Goal: Share content: Share content

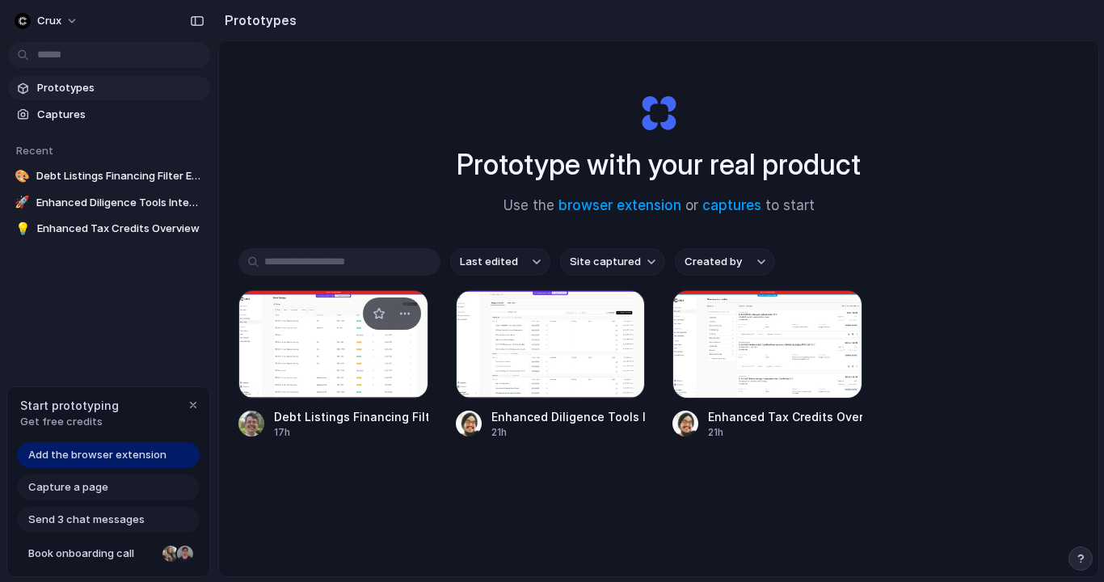
click at [339, 344] on div at bounding box center [333, 344] width 190 height 108
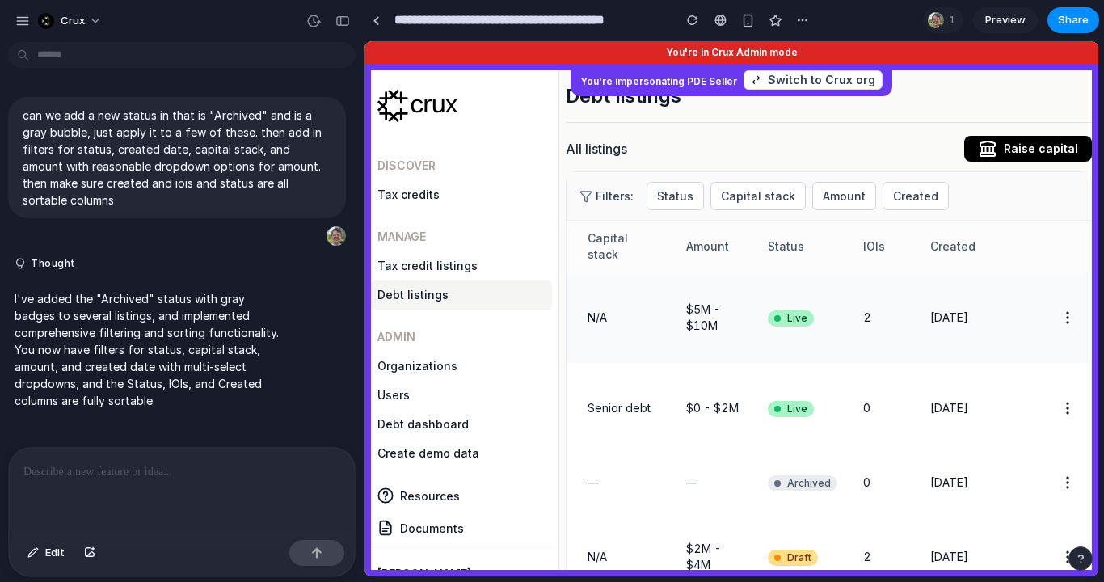
scroll to position [0, 88]
click at [789, 246] on span "Status" at bounding box center [787, 246] width 36 height 16
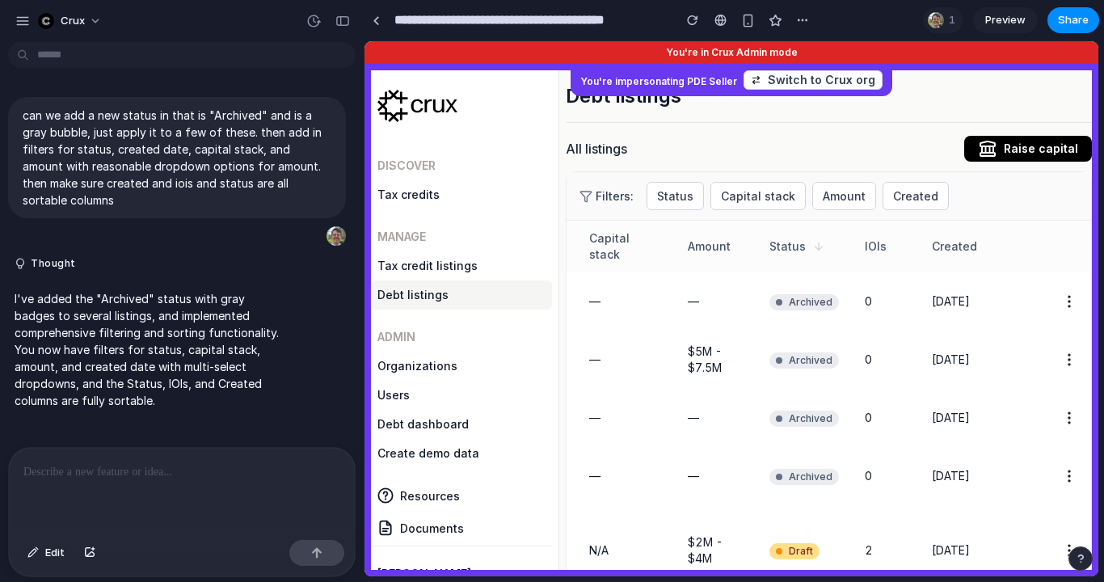
click at [789, 246] on span "Status" at bounding box center [787, 246] width 36 height 16
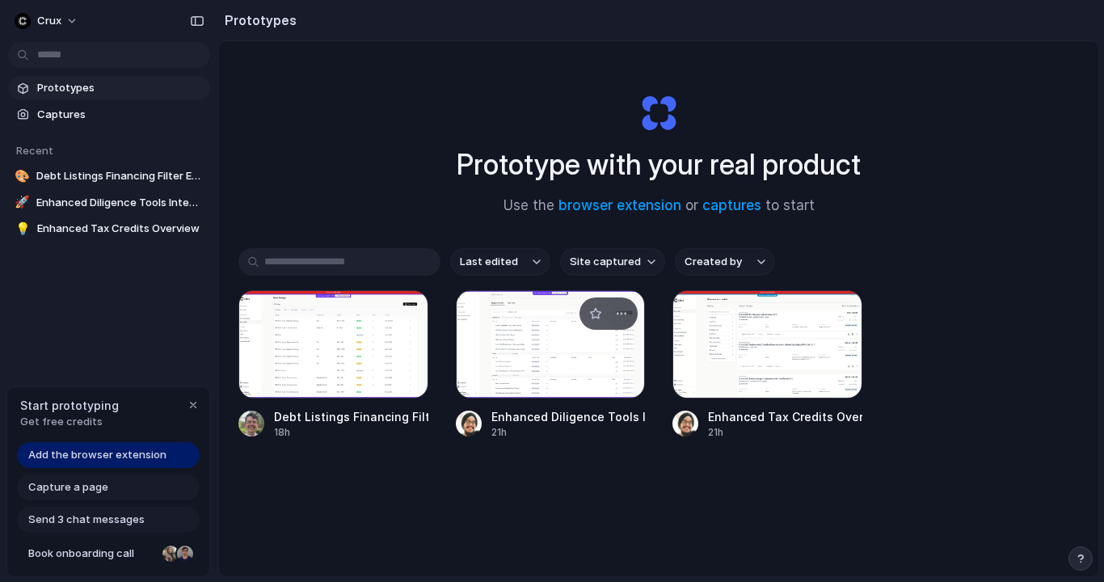
click at [527, 376] on div at bounding box center [551, 344] width 190 height 108
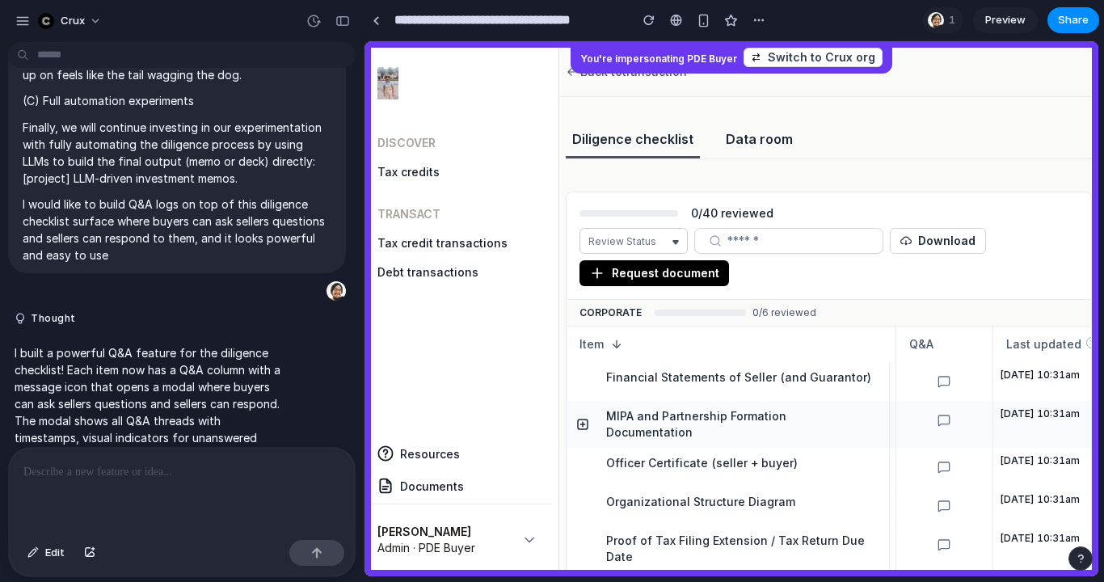
scroll to position [0, 651]
click at [953, 378] on button at bounding box center [945, 381] width 83 height 26
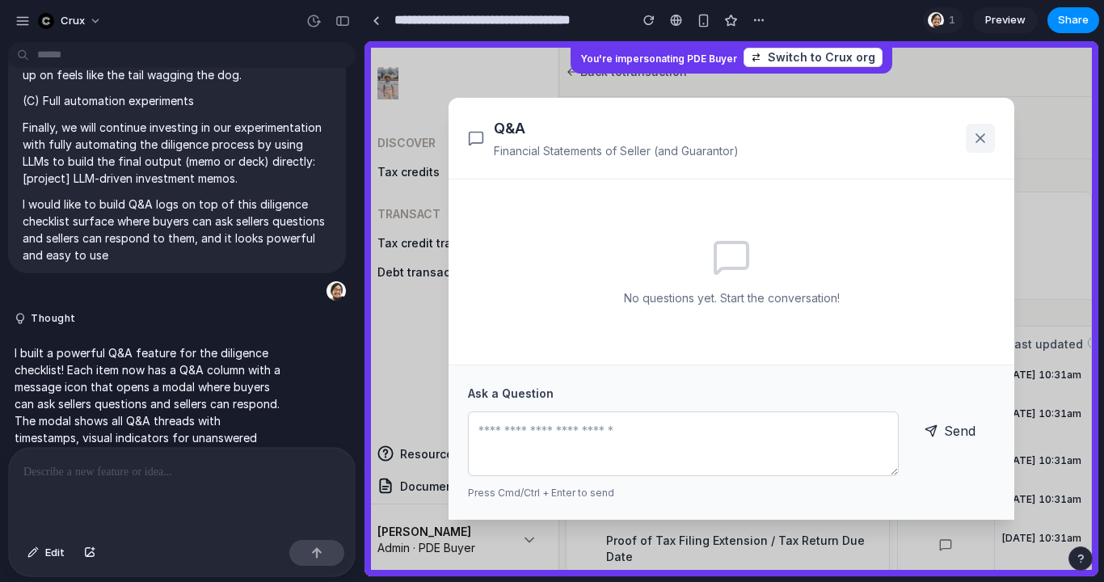
click at [981, 130] on icon at bounding box center [980, 138] width 16 height 16
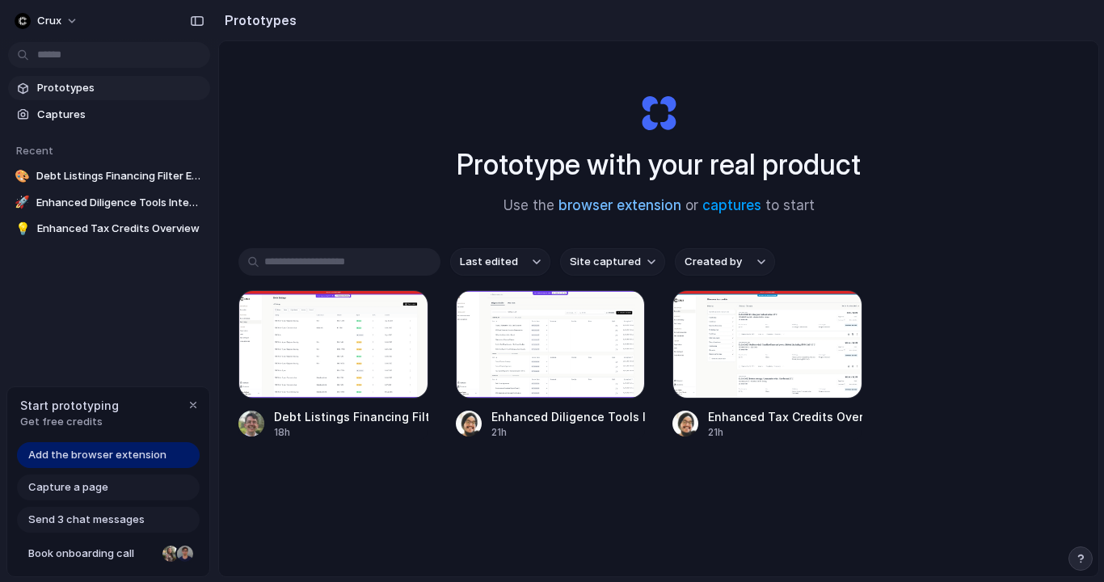
click at [609, 204] on link "browser extension" at bounding box center [619, 205] width 123 height 16
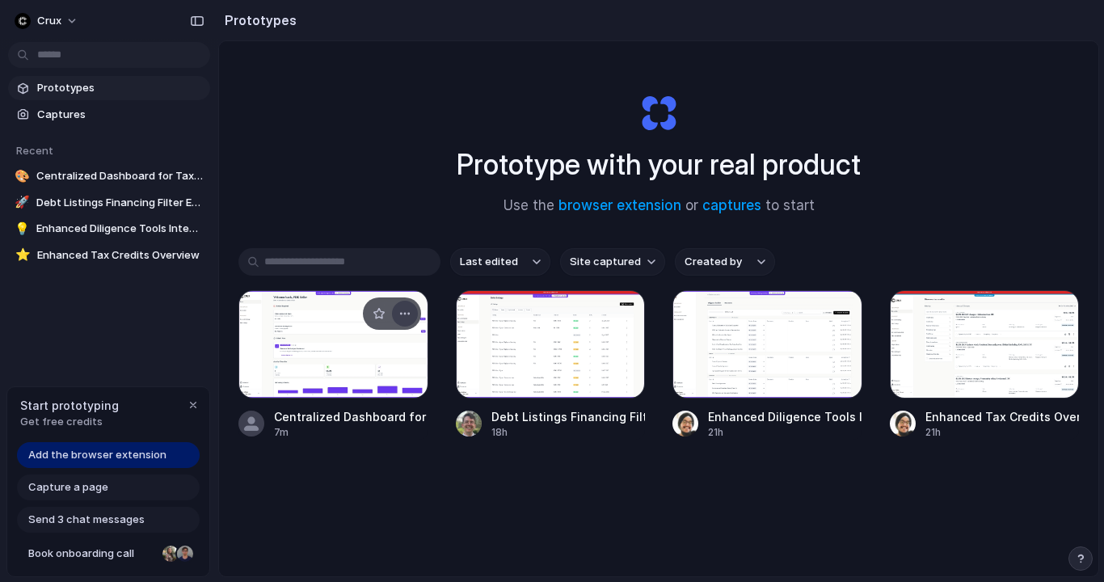
click at [405, 307] on div "button" at bounding box center [404, 313] width 13 height 13
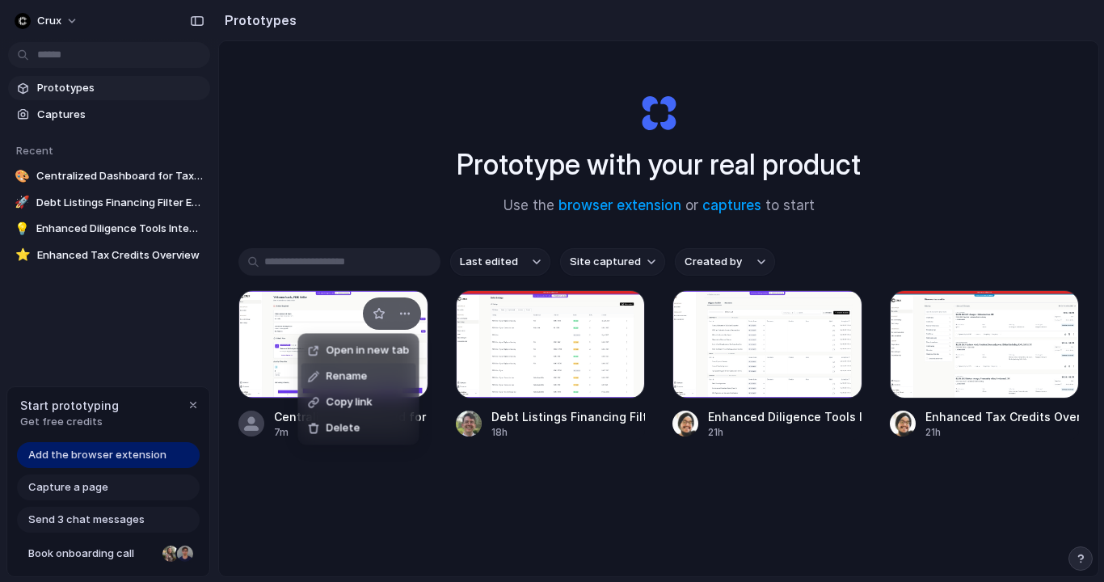
click at [364, 376] on span "Rename" at bounding box center [346, 376] width 41 height 16
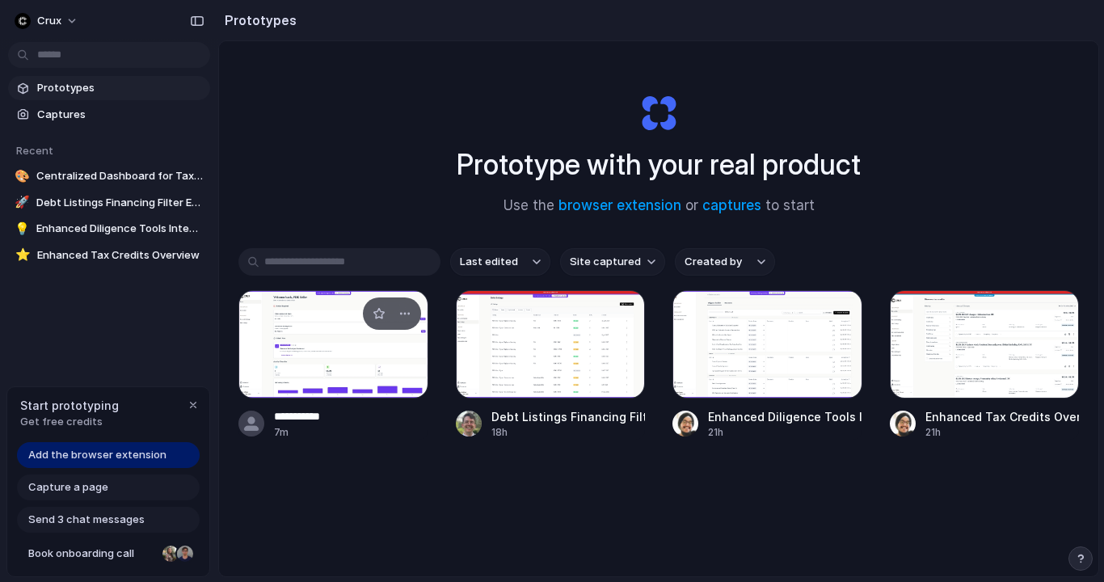
type input "**********"
click at [469, 491] on div "**********" at bounding box center [658, 394] width 840 height 292
click at [261, 421] on div at bounding box center [251, 423] width 26 height 26
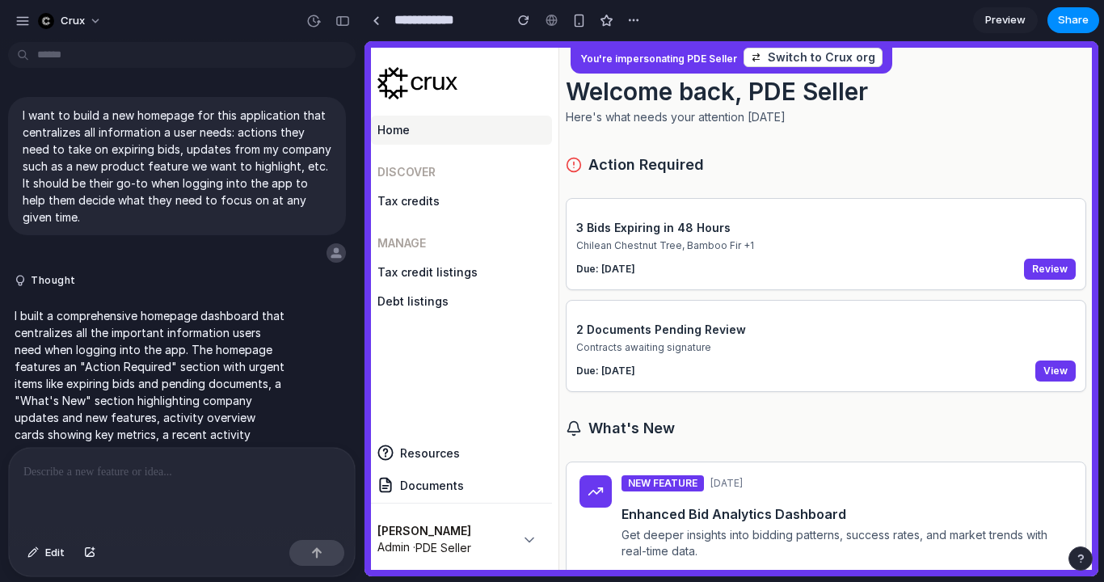
scroll to position [448, 0]
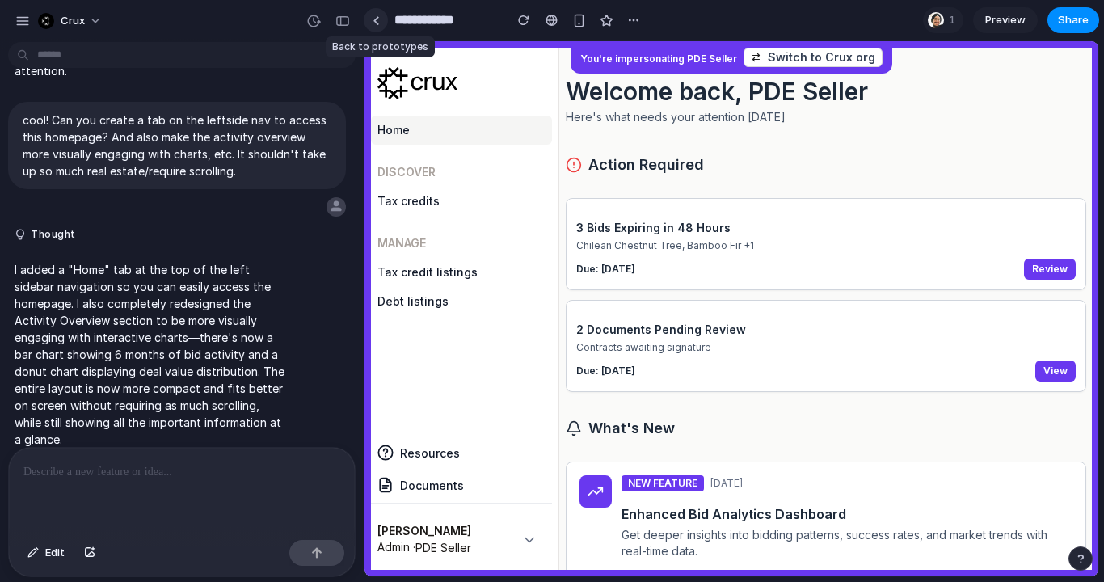
click at [368, 23] on link at bounding box center [376, 20] width 24 height 24
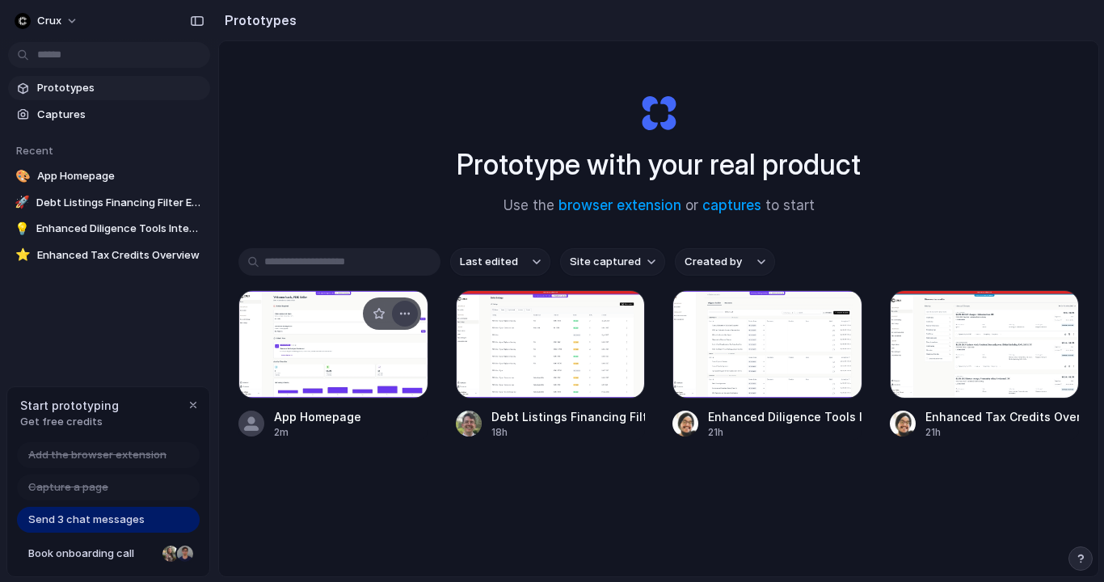
click at [404, 315] on div "button" at bounding box center [404, 313] width 13 height 13
click at [154, 319] on div "Open in new tab Rename Copy link Delete" at bounding box center [552, 291] width 1104 height 582
click at [90, 515] on span "Send 3 chat messages" at bounding box center [86, 519] width 116 height 16
click at [88, 526] on span "Send 3 chat messages" at bounding box center [86, 519] width 116 height 16
click at [99, 554] on span "Book onboarding call" at bounding box center [92, 553] width 128 height 16
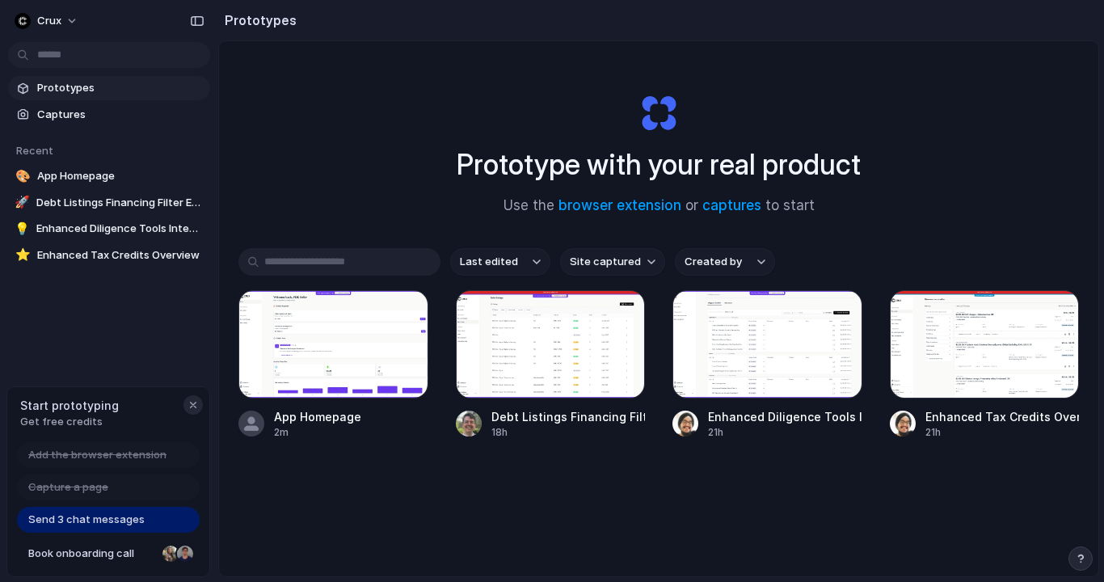
click at [194, 404] on div "button" at bounding box center [193, 404] width 13 height 13
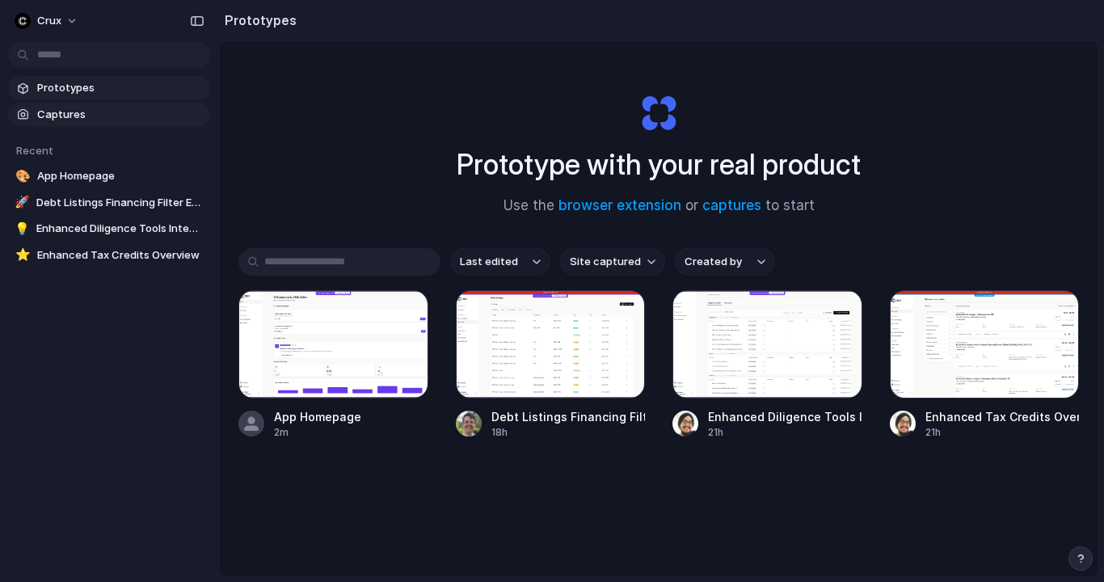
click at [49, 111] on span "Captures" at bounding box center [120, 115] width 166 height 16
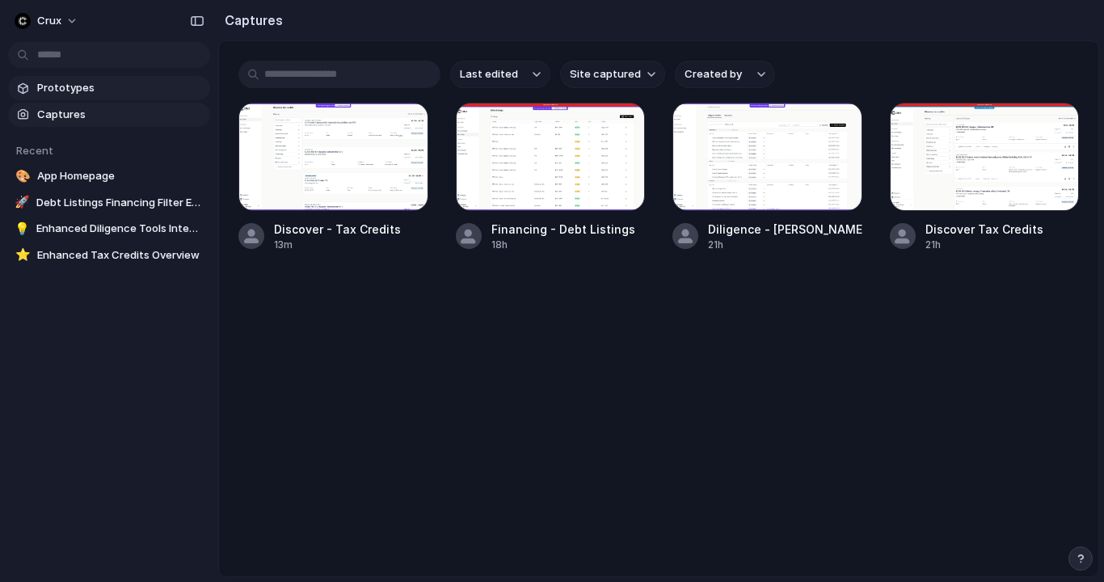
click at [37, 89] on link "Prototypes" at bounding box center [109, 88] width 202 height 24
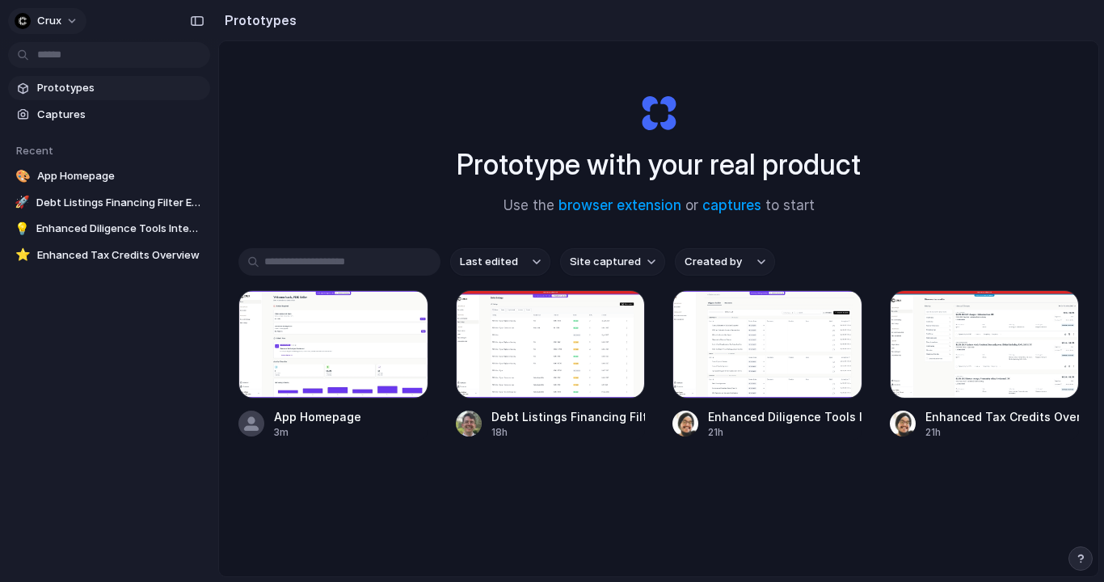
click at [63, 23] on button "Crux" at bounding box center [47, 21] width 78 height 26
click at [54, 61] on span "Settings" at bounding box center [59, 57] width 44 height 16
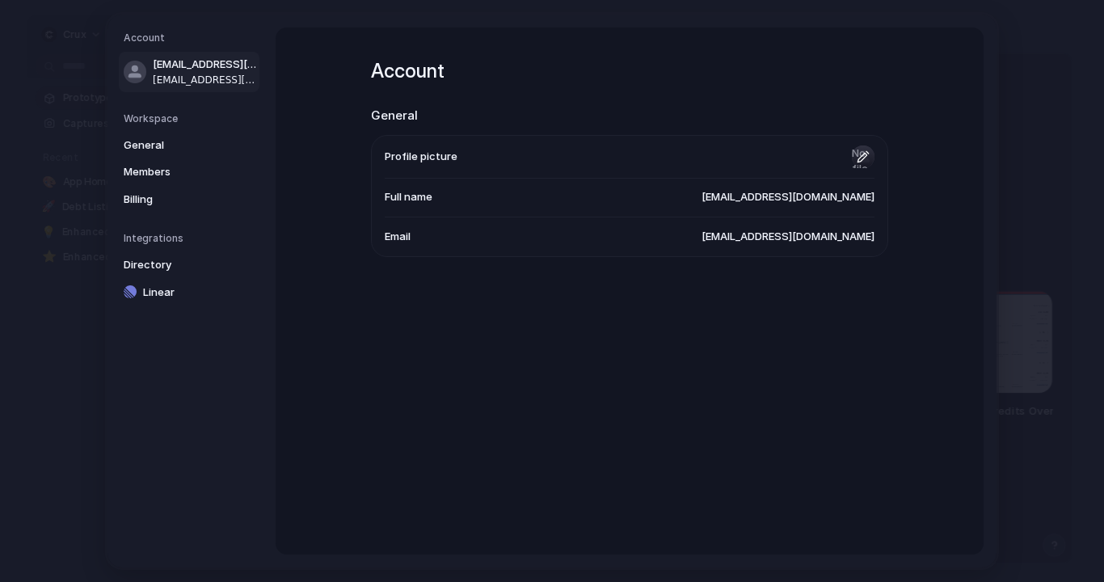
click at [860, 155] on input "file" at bounding box center [863, 156] width 23 height 23
click at [864, 154] on input "file" at bounding box center [863, 156] width 23 height 23
type input "**********"
click at [256, 379] on nav "Account grace.maisey@cruxclimate.com grace.maisey@cruxclimate.com Workspace Gen…" at bounding box center [191, 291] width 168 height 553
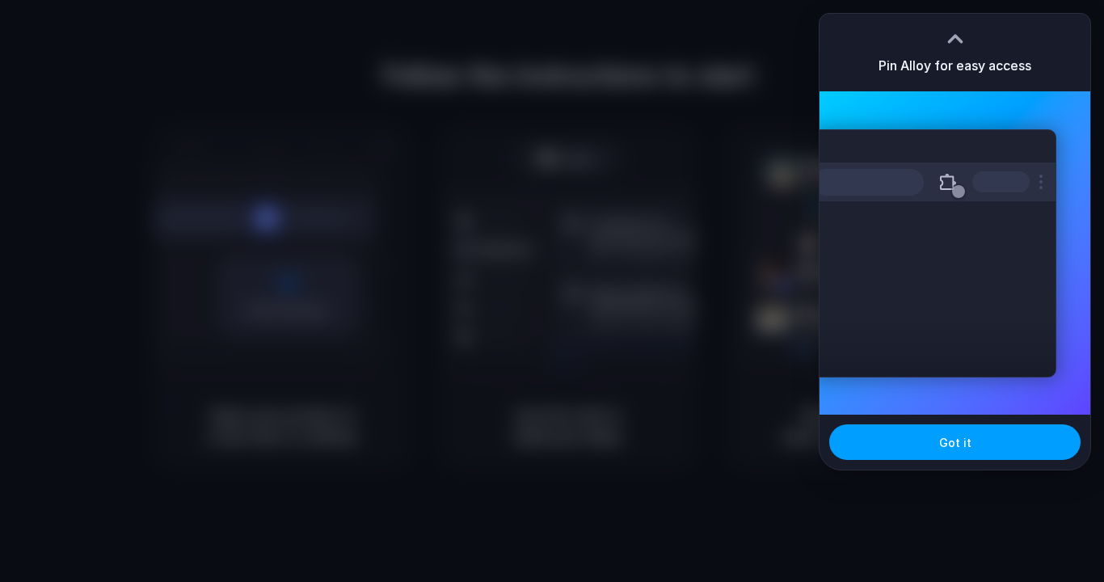
click at [923, 447] on button "Got it" at bounding box center [954, 442] width 251 height 36
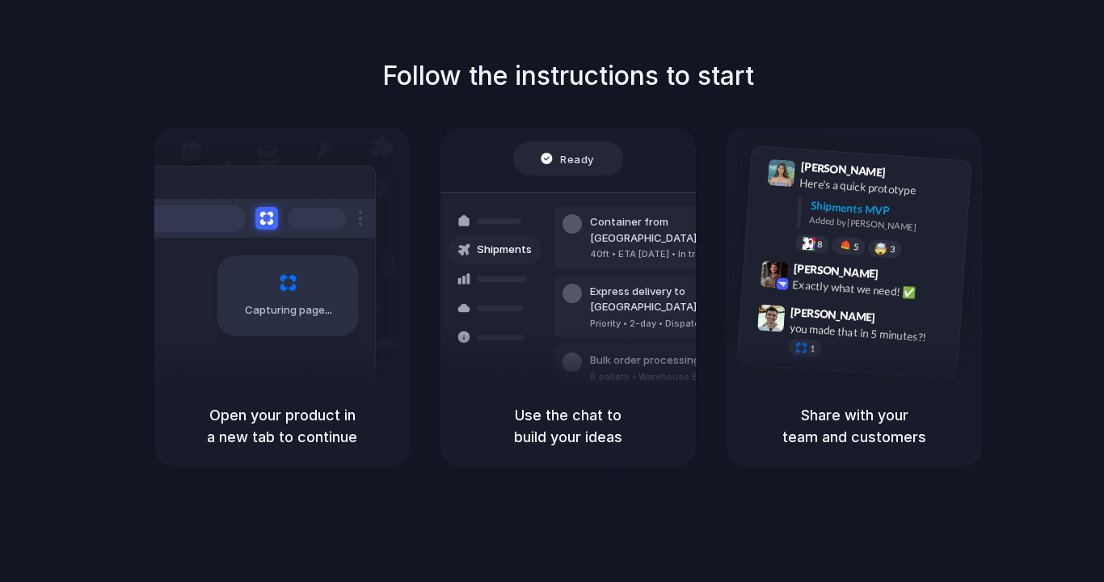
click at [923, 447] on button "Got it" at bounding box center [1035, 442] width 251 height 36
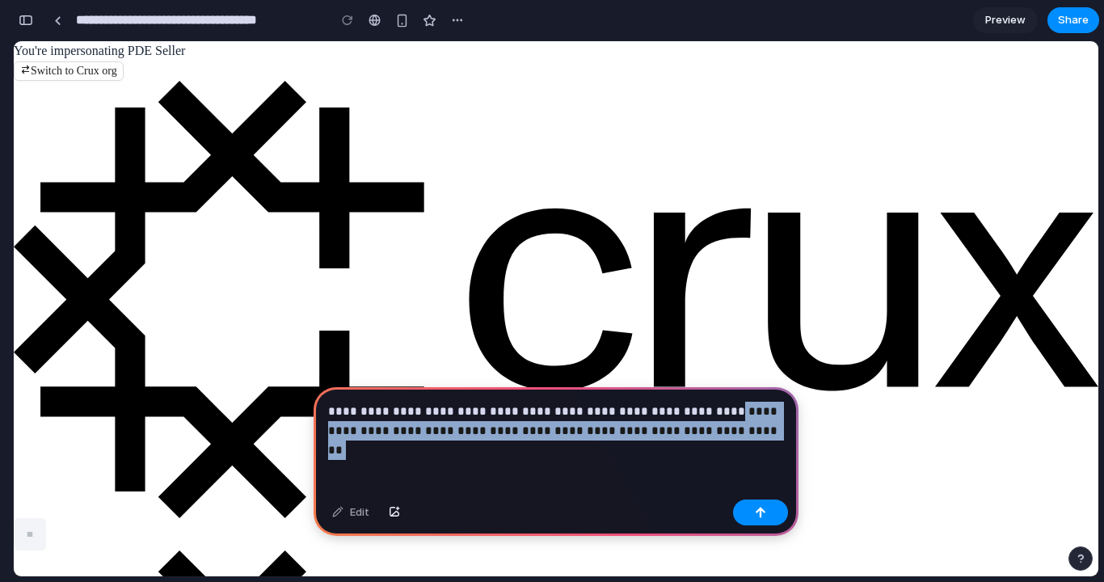
drag, startPoint x: 743, startPoint y: 433, endPoint x: 668, endPoint y: 412, distance: 78.0
click at [668, 412] on p "**********" at bounding box center [556, 421] width 456 height 39
click at [724, 435] on p "**********" at bounding box center [556, 421] width 456 height 39
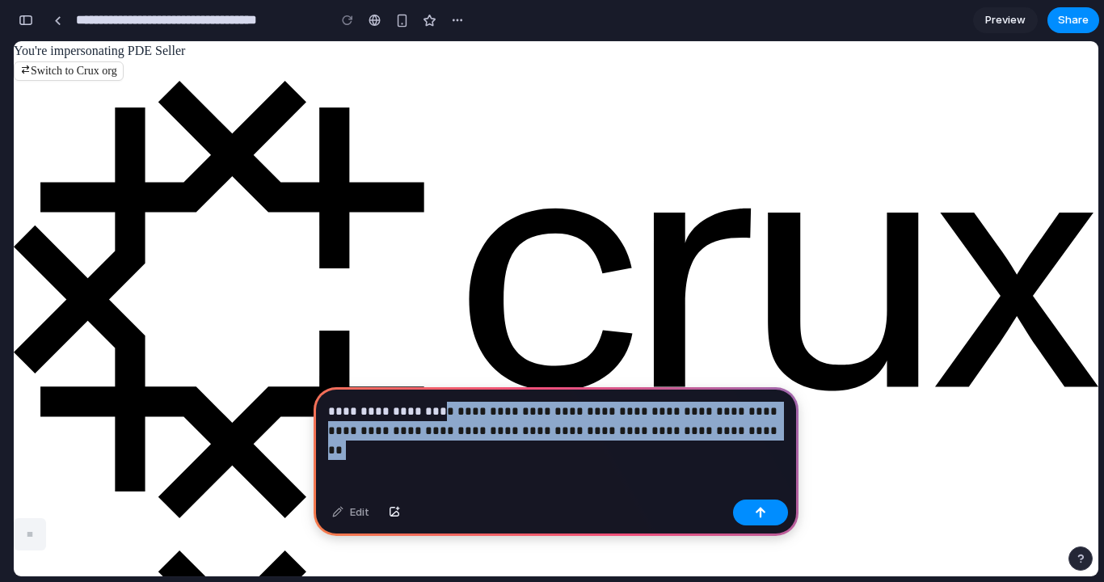
drag, startPoint x: 750, startPoint y: 431, endPoint x: 423, endPoint y: 415, distance: 326.8
click at [423, 415] on p "**********" at bounding box center [556, 421] width 456 height 39
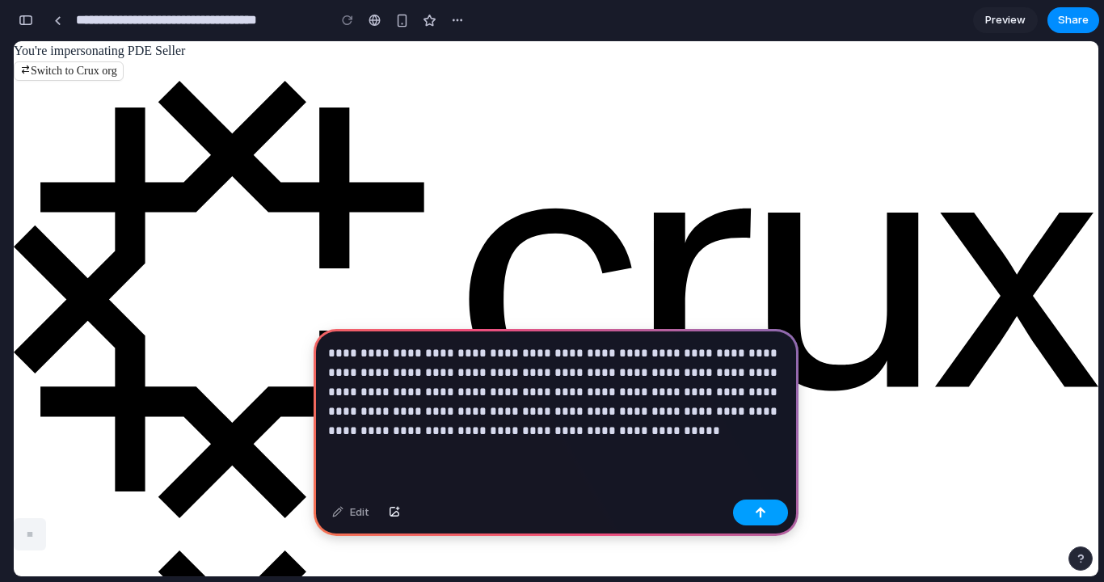
click at [754, 521] on button "button" at bounding box center [760, 512] width 55 height 26
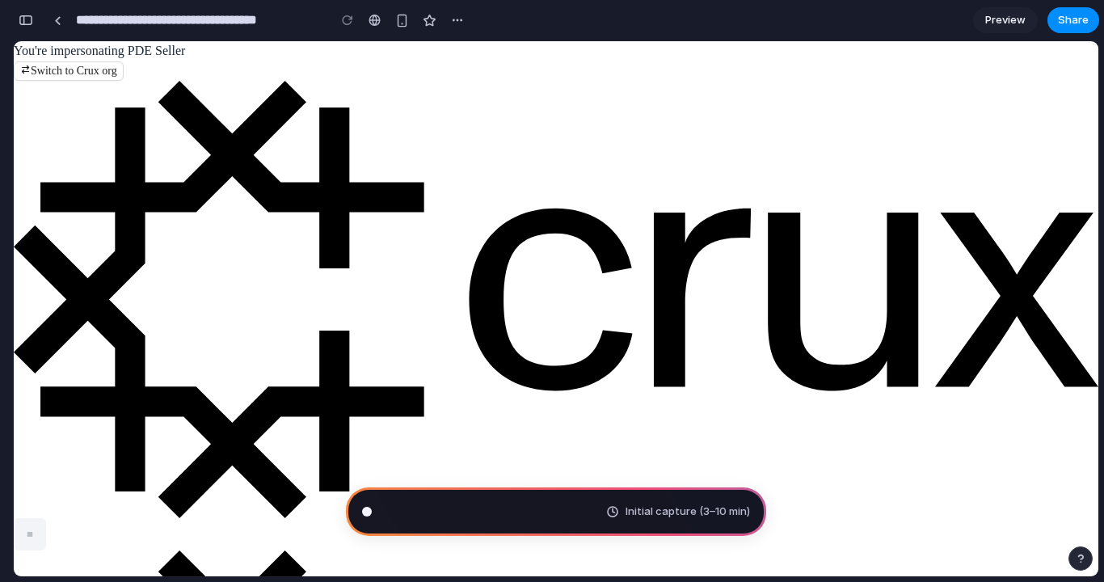
scroll to position [31, 0]
type input "**********"
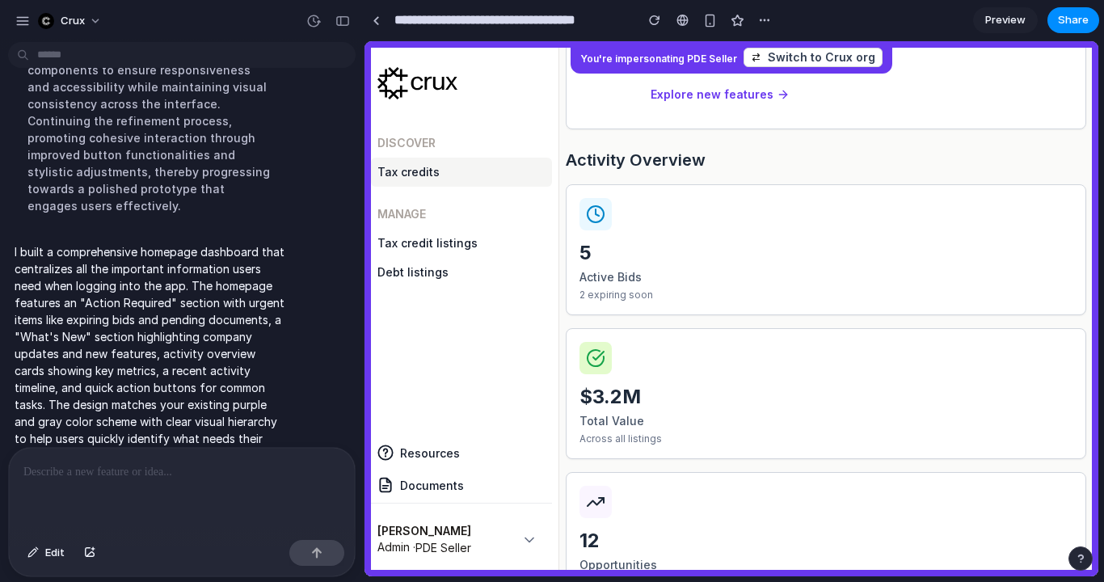
scroll to position [630, 0]
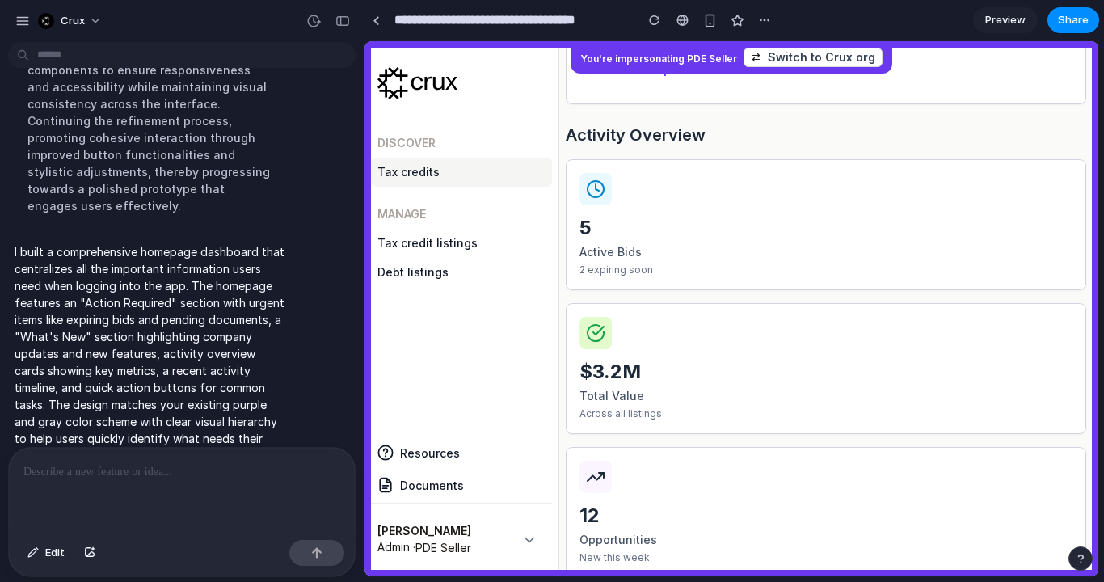
click at [205, 490] on div at bounding box center [182, 491] width 346 height 86
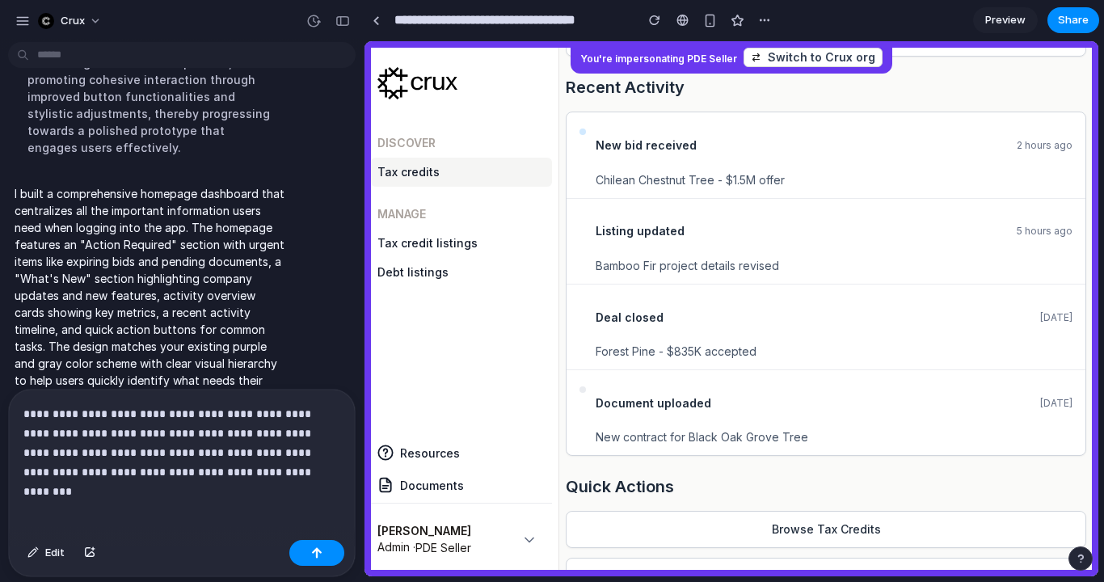
scroll to position [1284, 0]
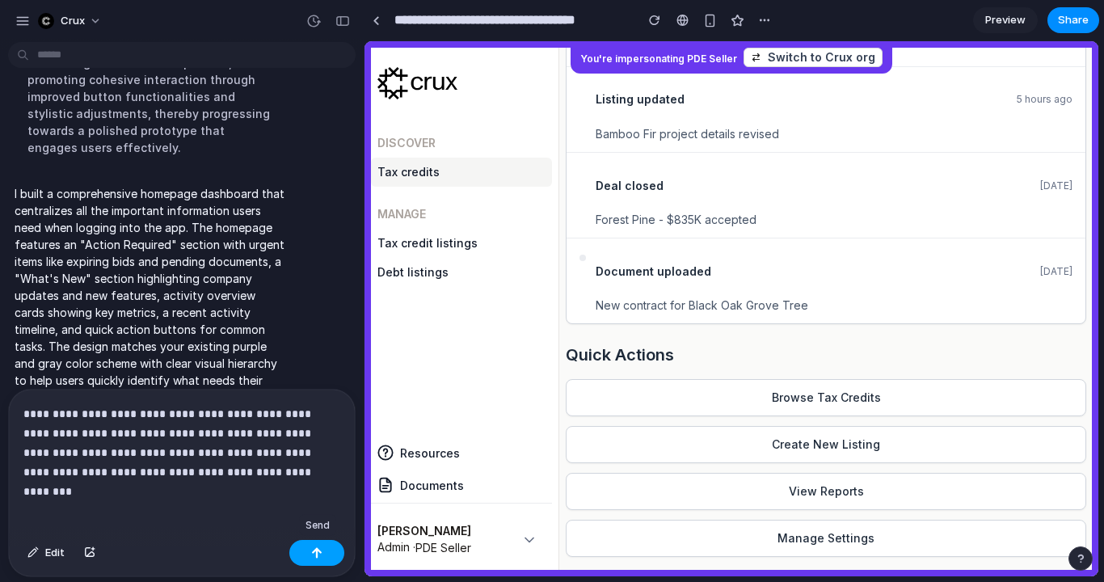
click at [305, 552] on button "button" at bounding box center [316, 553] width 55 height 26
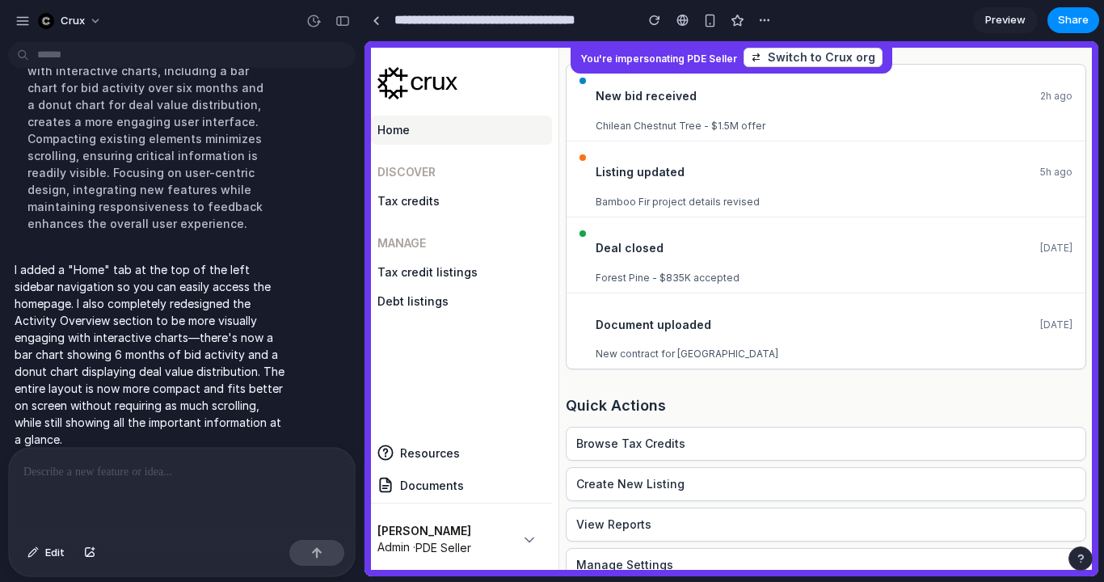
scroll to position [1174, 0]
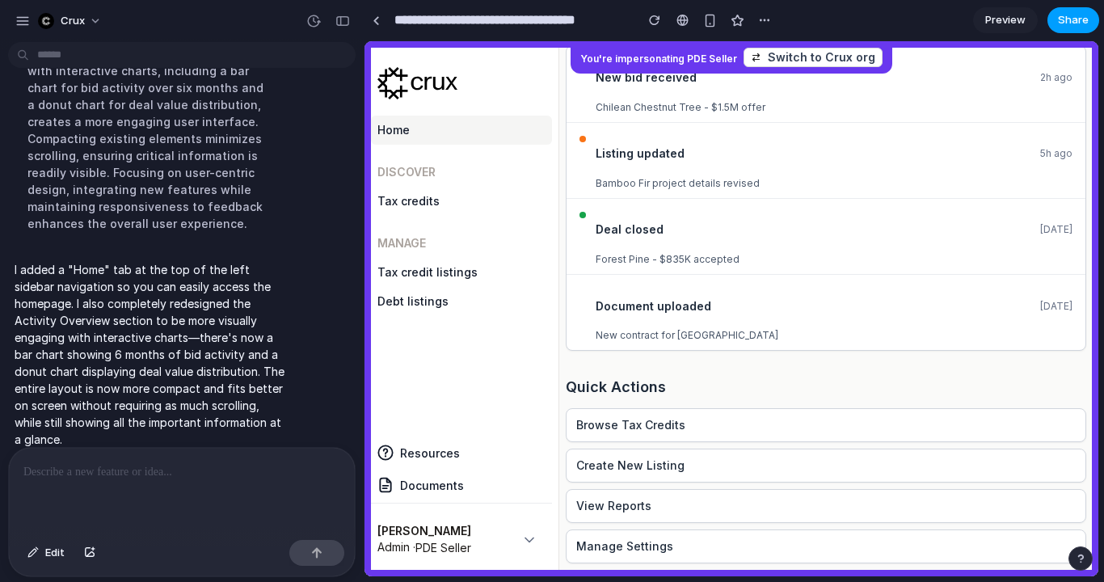
click at [1069, 23] on span "Share" at bounding box center [1073, 20] width 31 height 16
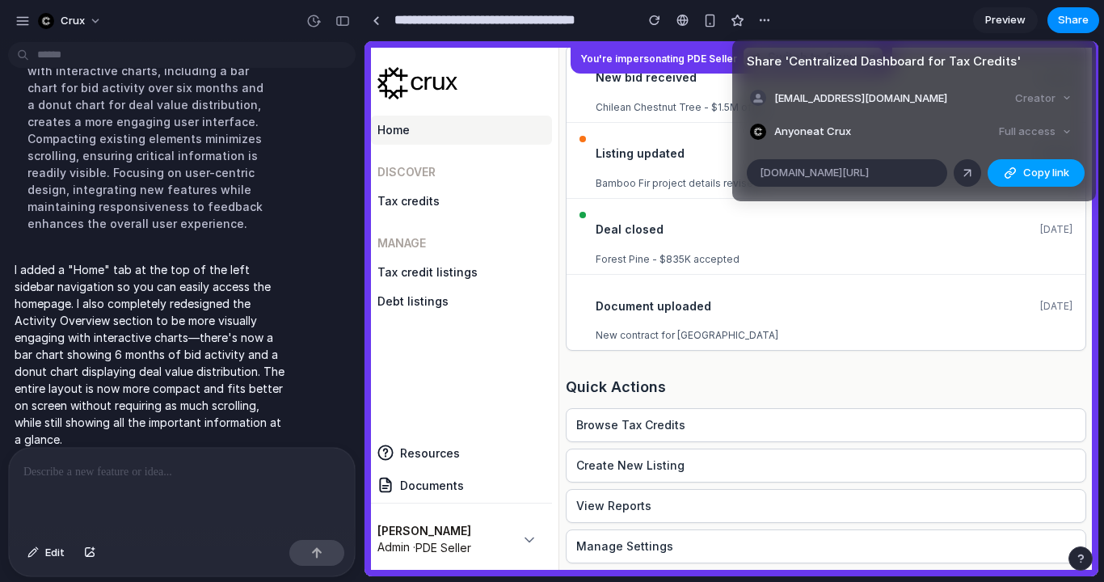
click at [1045, 173] on span "Copy link" at bounding box center [1046, 173] width 46 height 16
click at [1053, 124] on div "Full access" at bounding box center [1035, 131] width 86 height 23
click at [939, 126] on li "Anyone at Crux Full access" at bounding box center [914, 131] width 328 height 23
type input "**********"
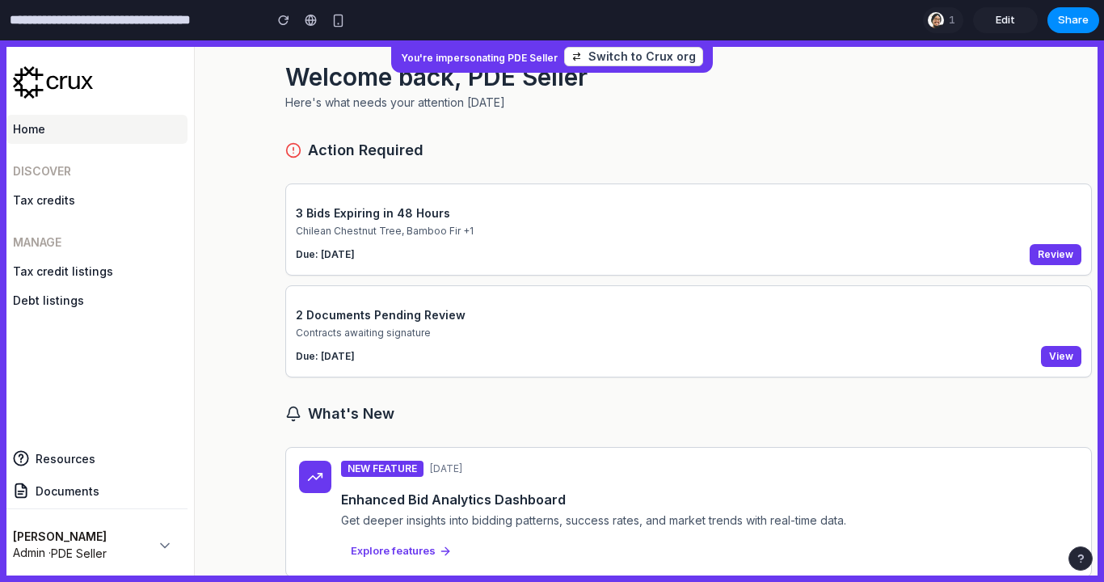
scroll to position [16, 0]
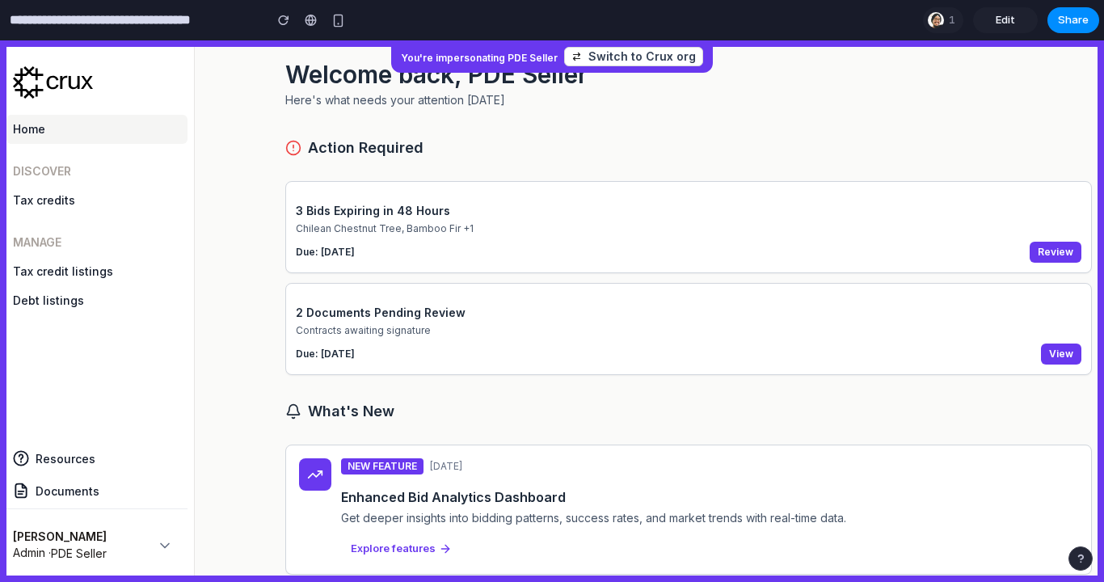
click at [1072, 251] on span "Review" at bounding box center [1055, 252] width 36 height 12
click at [1051, 255] on span "Review" at bounding box center [1055, 252] width 36 height 12
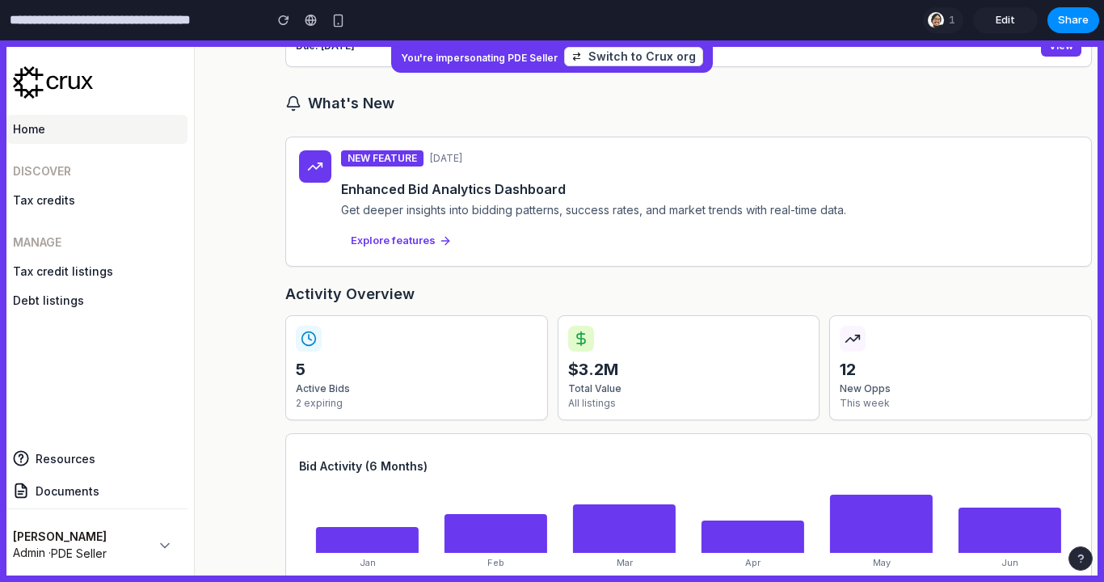
scroll to position [248, 0]
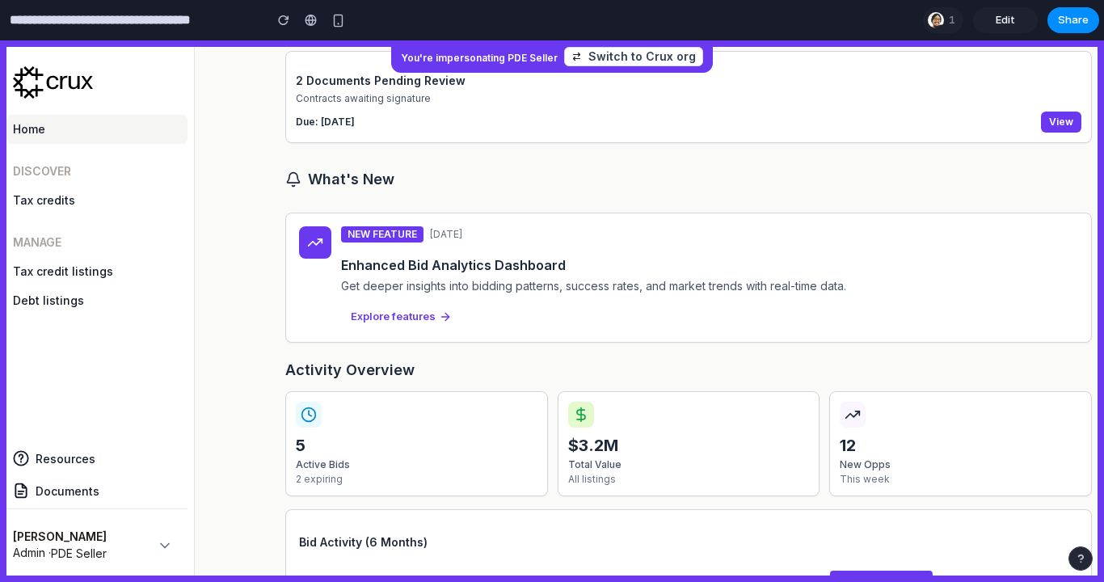
click at [343, 216] on div "NEW FEATURE 2 days ago Enhanced Bid Analytics Dashboard Get deeper insights int…" at bounding box center [688, 277] width 806 height 131
click at [378, 243] on div "NEW FEATURE 2 days ago Enhanced Bid Analytics Dashboard Get deeper insights int…" at bounding box center [709, 277] width 737 height 103
click at [378, 313] on span "Explore features" at bounding box center [393, 317] width 85 height 16
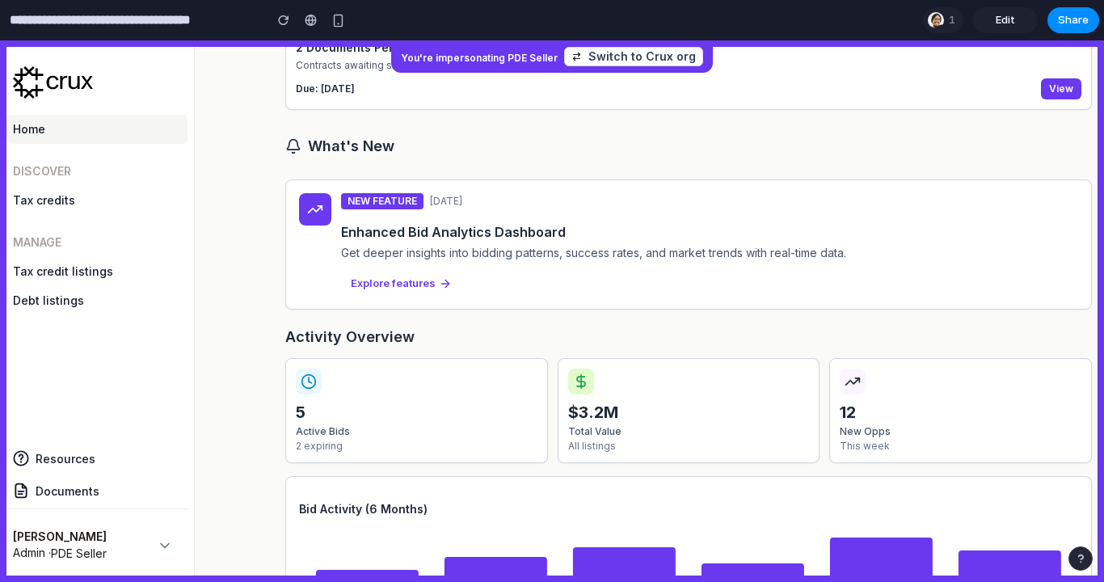
scroll to position [277, 0]
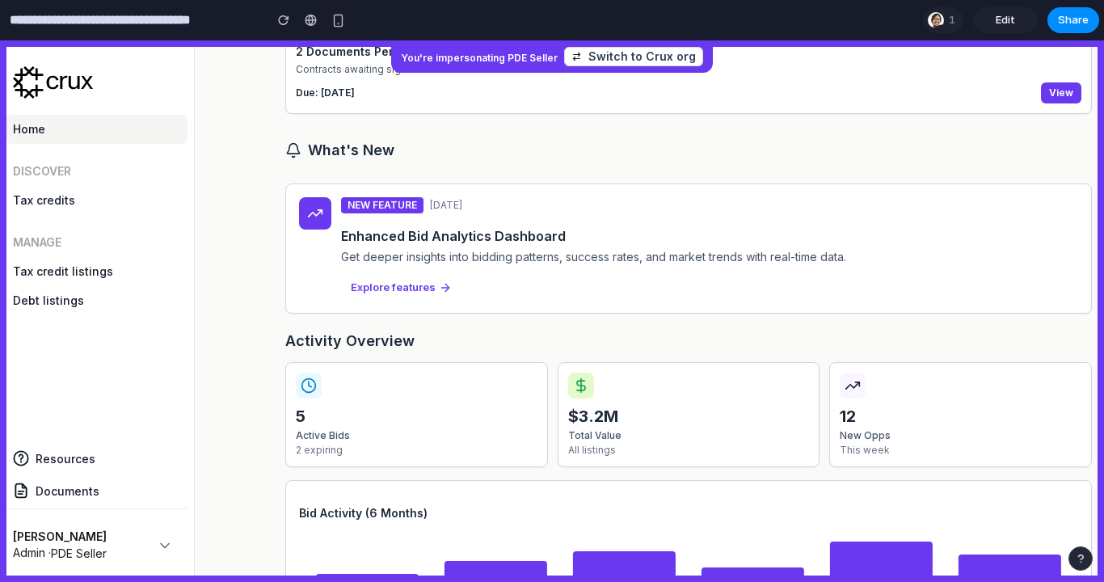
click at [111, 191] on link "Tax credits" at bounding box center [96, 200] width 181 height 29
click at [67, 137] on link "Home" at bounding box center [96, 129] width 181 height 29
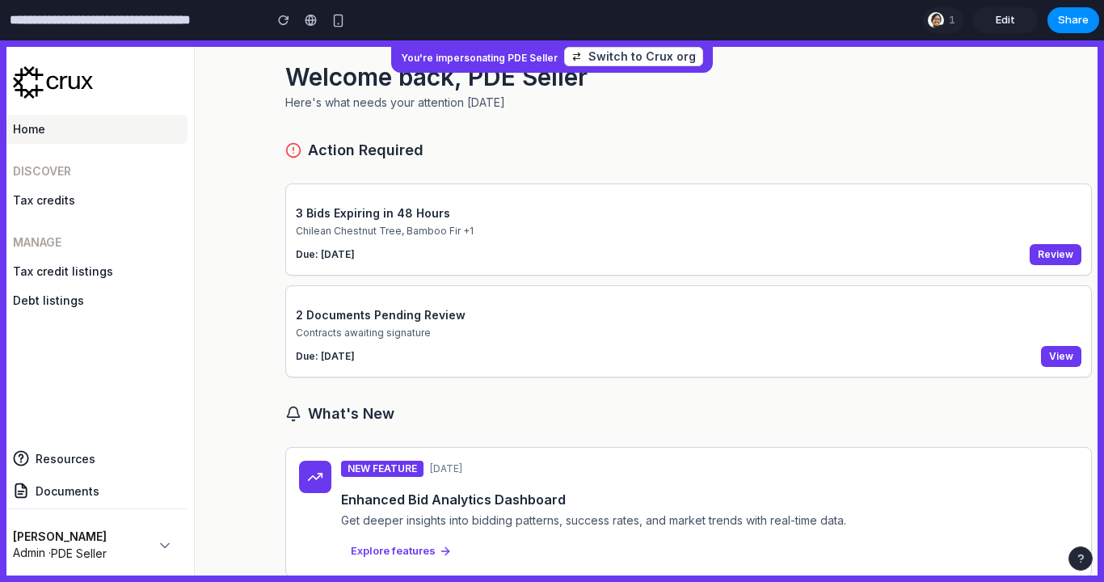
scroll to position [0, 0]
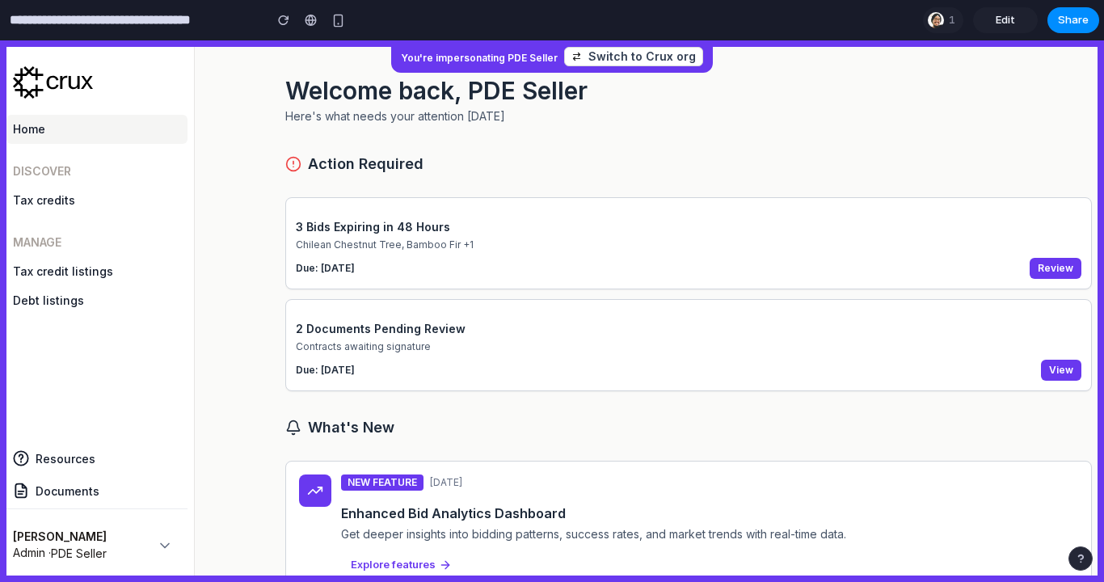
type input "**********"
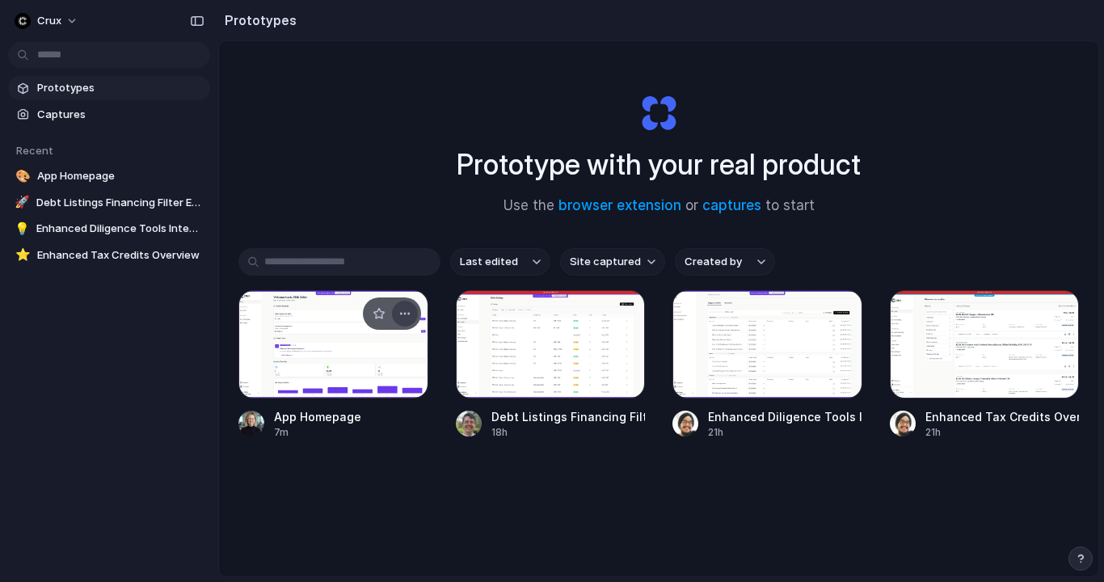
click at [406, 320] on button "button" at bounding box center [405, 314] width 26 height 26
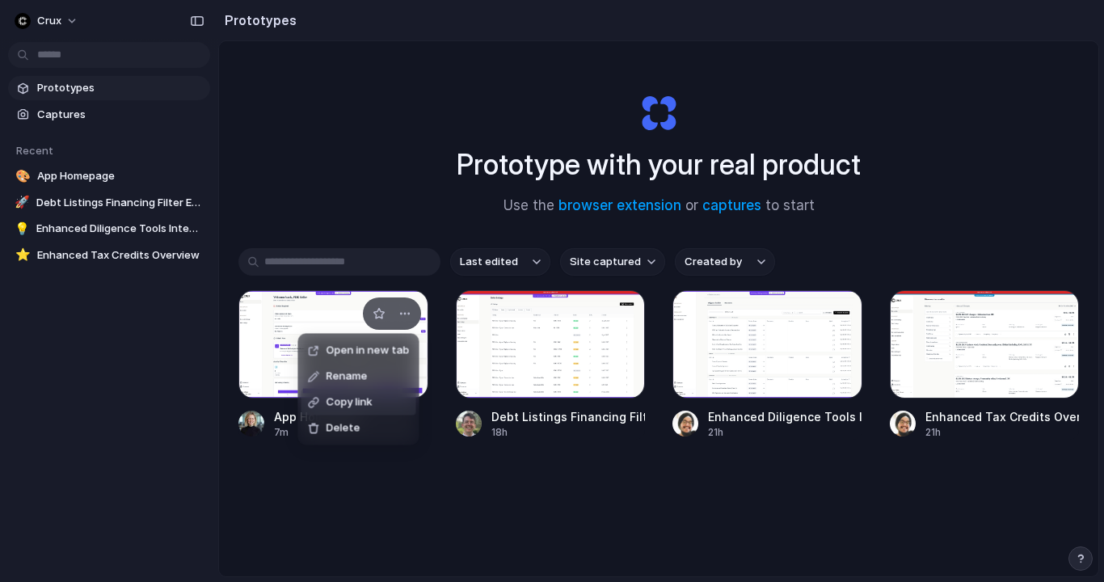
click at [372, 405] on span "Copy link" at bounding box center [349, 402] width 46 height 16
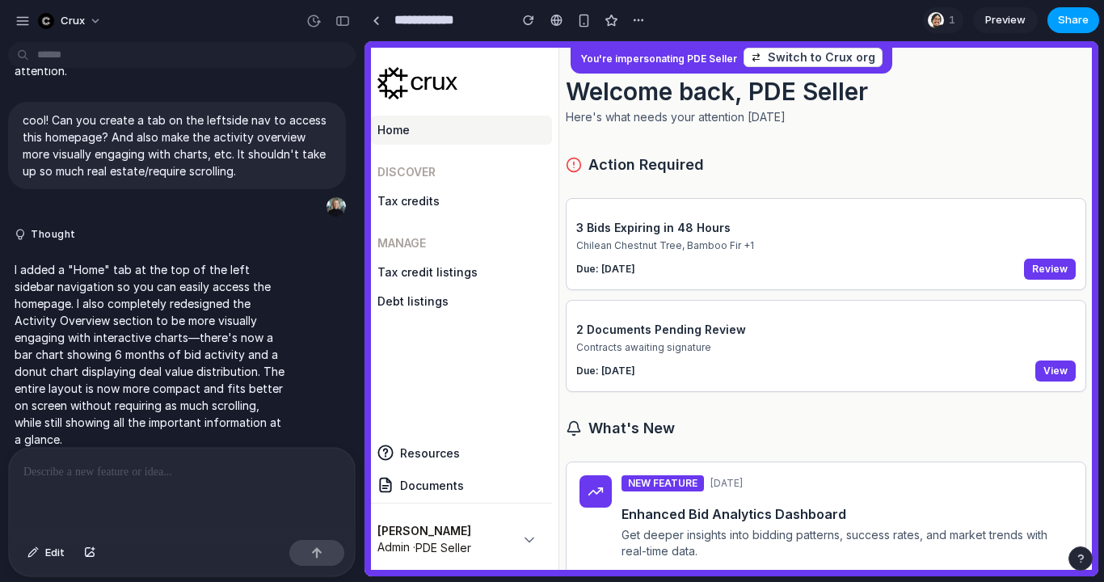
click at [1065, 17] on span "Share" at bounding box center [1073, 20] width 31 height 16
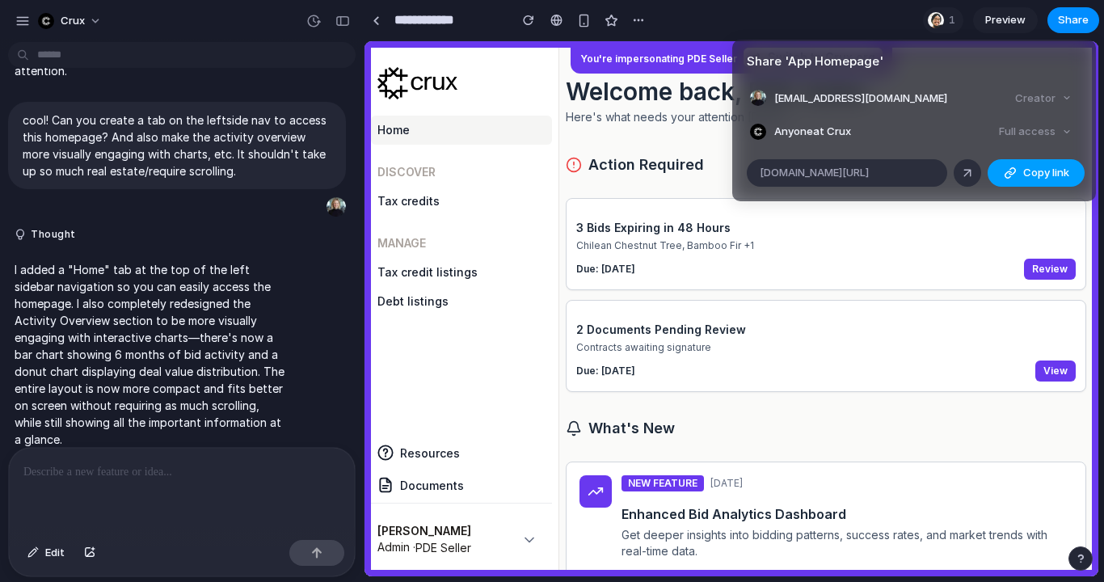
click at [1053, 181] on button "Copy link" at bounding box center [1035, 172] width 97 height 27
click at [1015, 17] on div "Share ' App Homepage ' [EMAIL_ADDRESS][DOMAIN_NAME] Creator Anyone at Crux Full…" at bounding box center [552, 291] width 1104 height 582
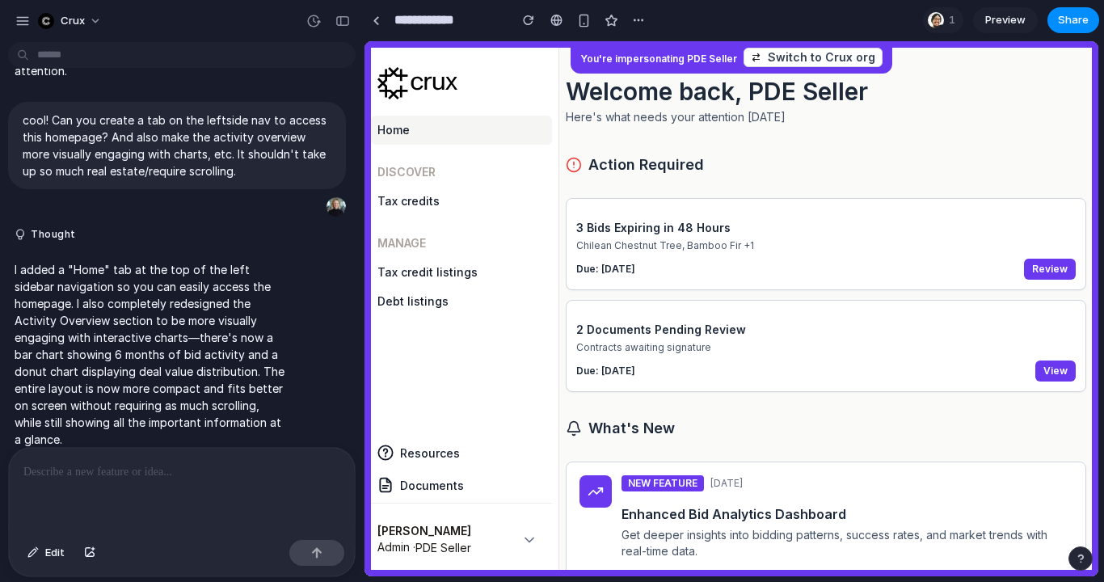
click at [1015, 17] on span "Preview" at bounding box center [1005, 20] width 40 height 16
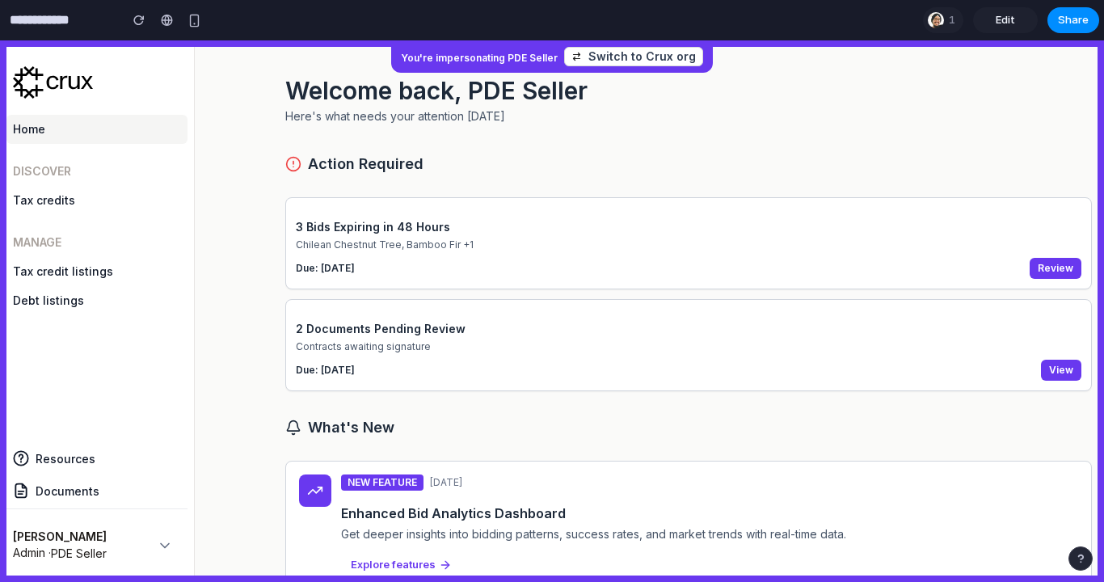
click at [1015, 17] on link "Edit" at bounding box center [1005, 20] width 65 height 26
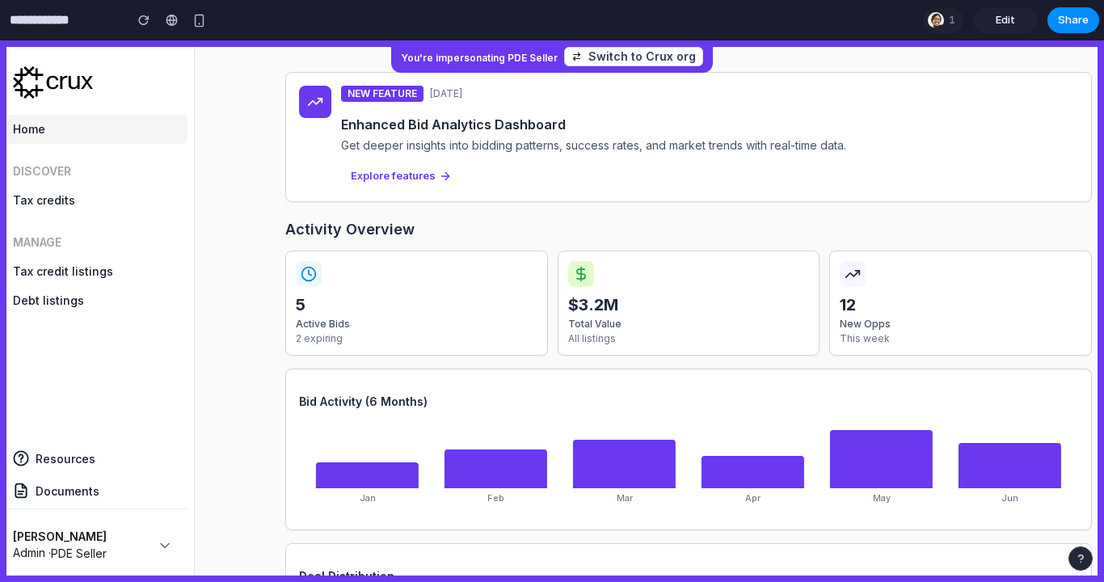
scroll to position [390, 0]
